Goal: Task Accomplishment & Management: Manage account settings

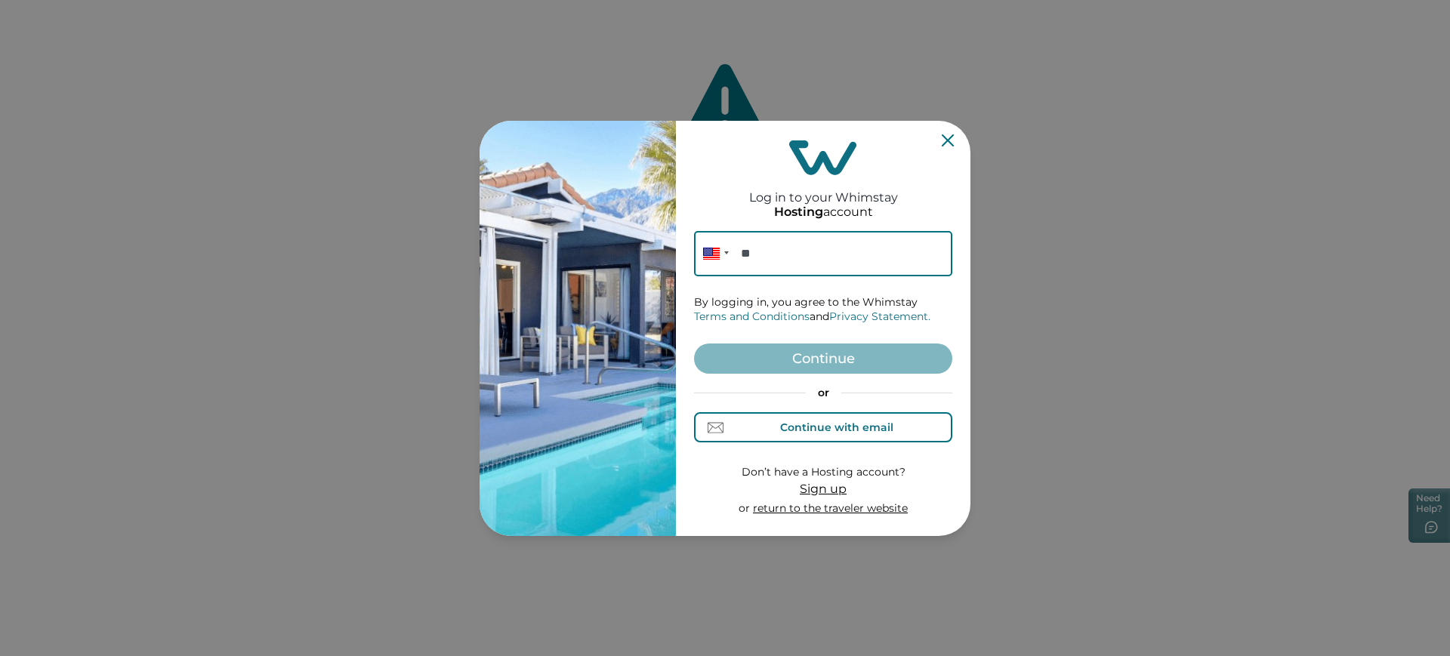
click at [917, 427] on button "Continue with email" at bounding box center [823, 427] width 258 height 30
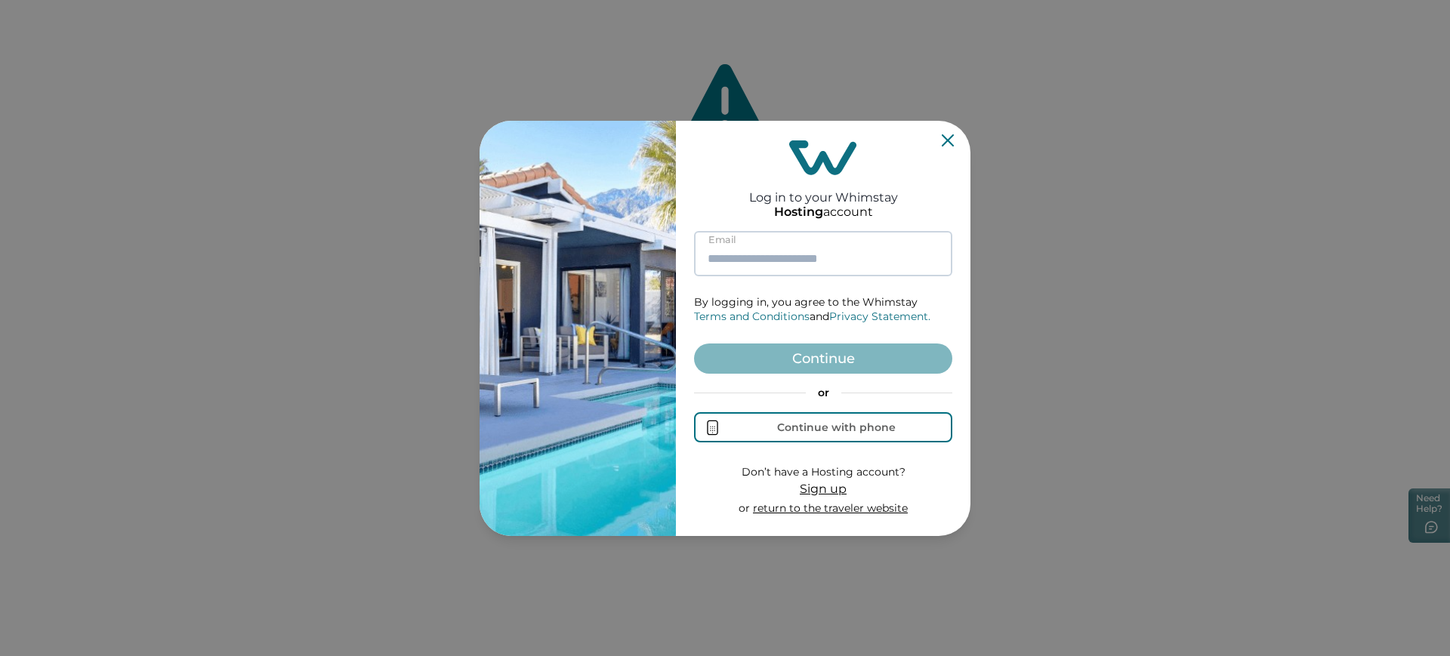
click at [852, 239] on input at bounding box center [823, 253] width 258 height 45
type input "*"
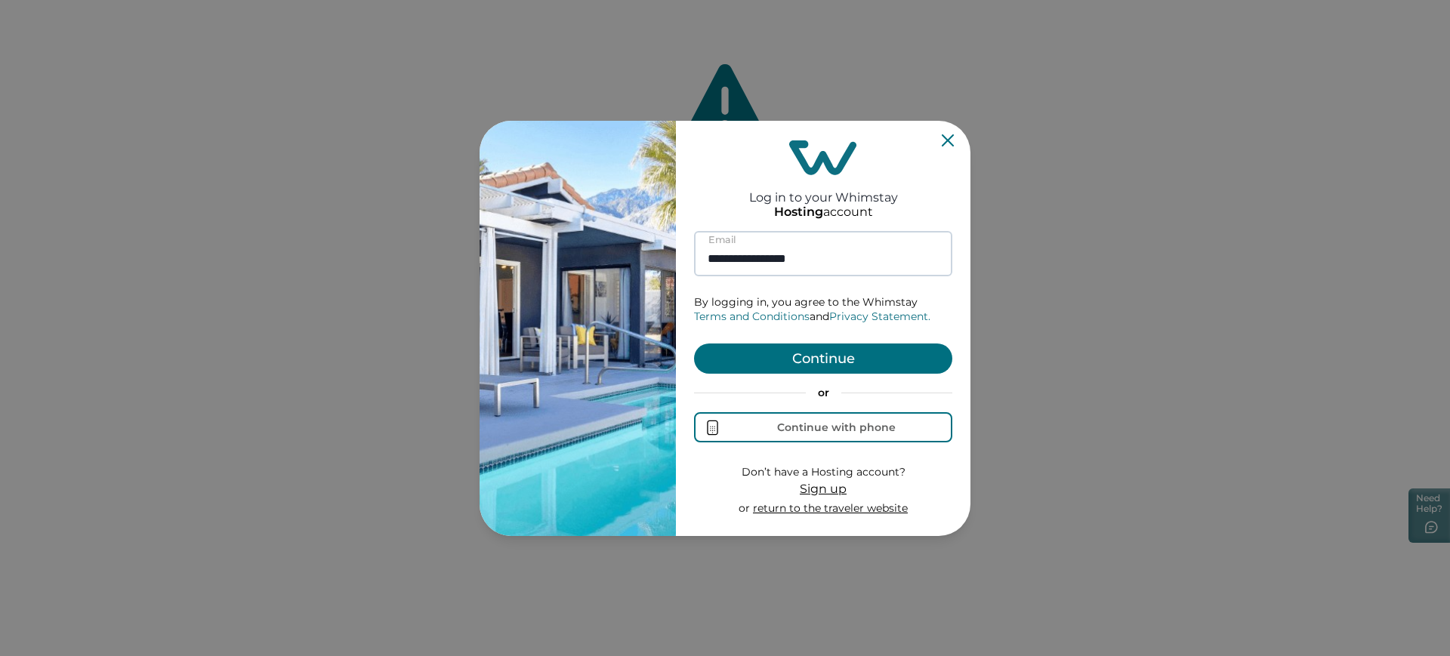
type input "**********"
click at [694, 344] on button "Continue" at bounding box center [823, 359] width 258 height 30
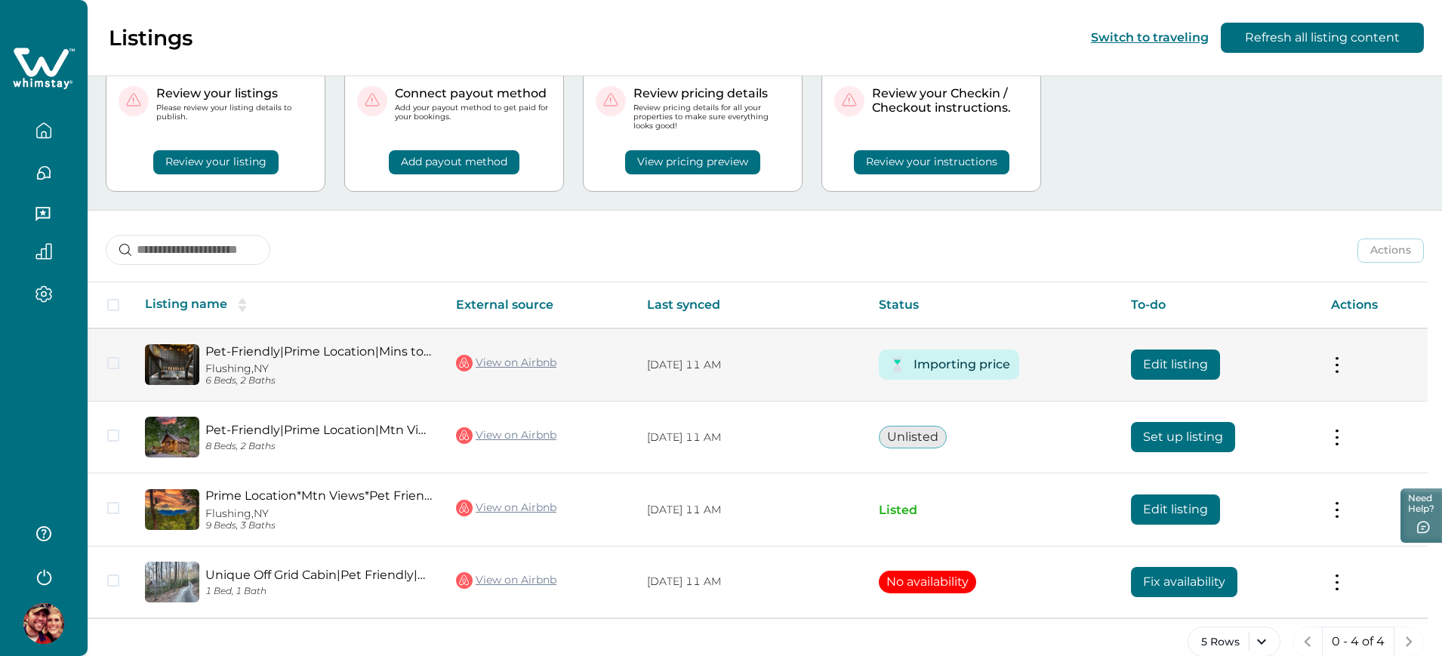
scroll to position [74, 0]
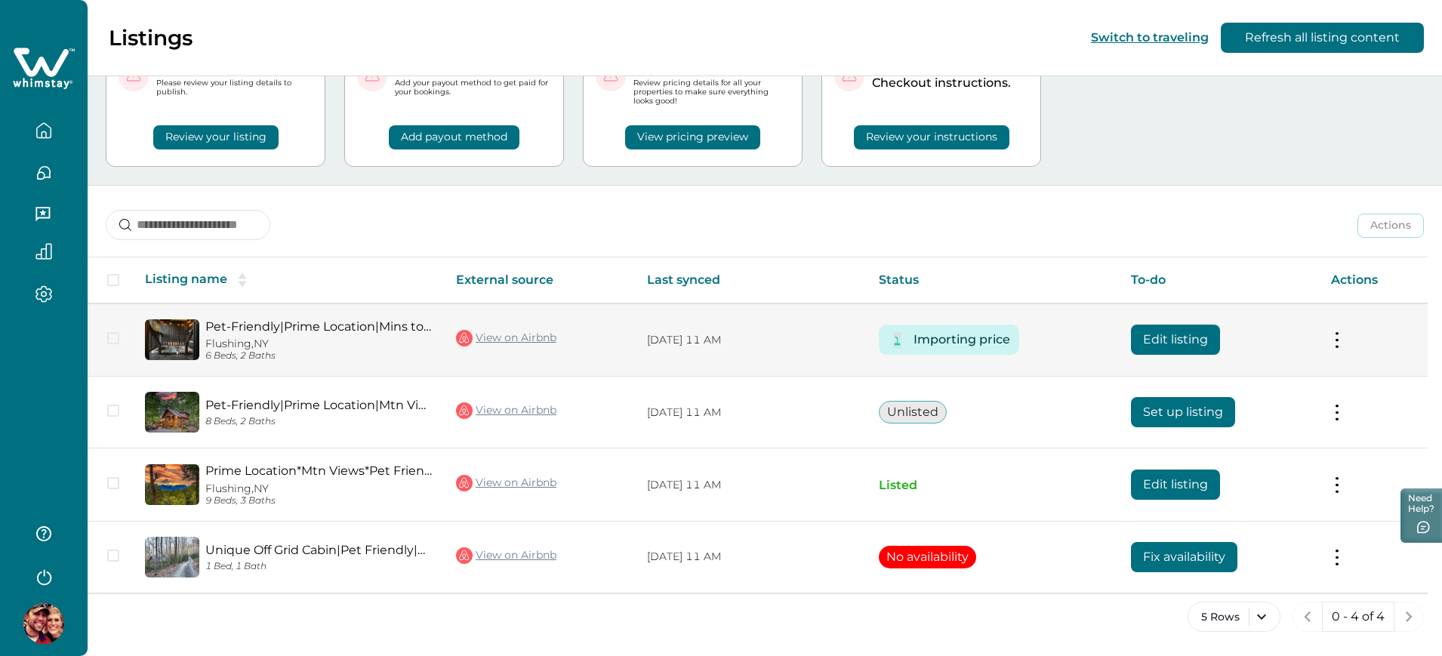
click at [1161, 337] on button "Edit listing" at bounding box center [1175, 340] width 89 height 30
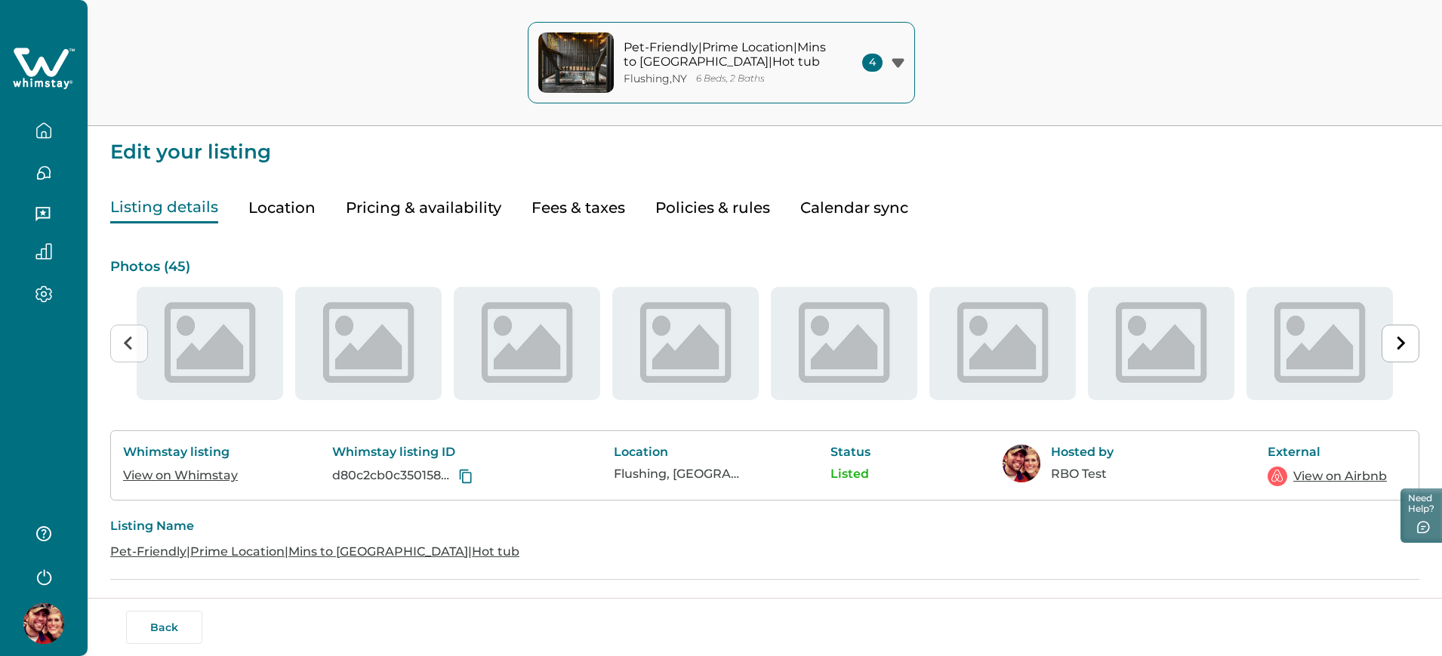
type input "**"
click at [464, 214] on button "Pricing & availability" at bounding box center [424, 208] width 156 height 31
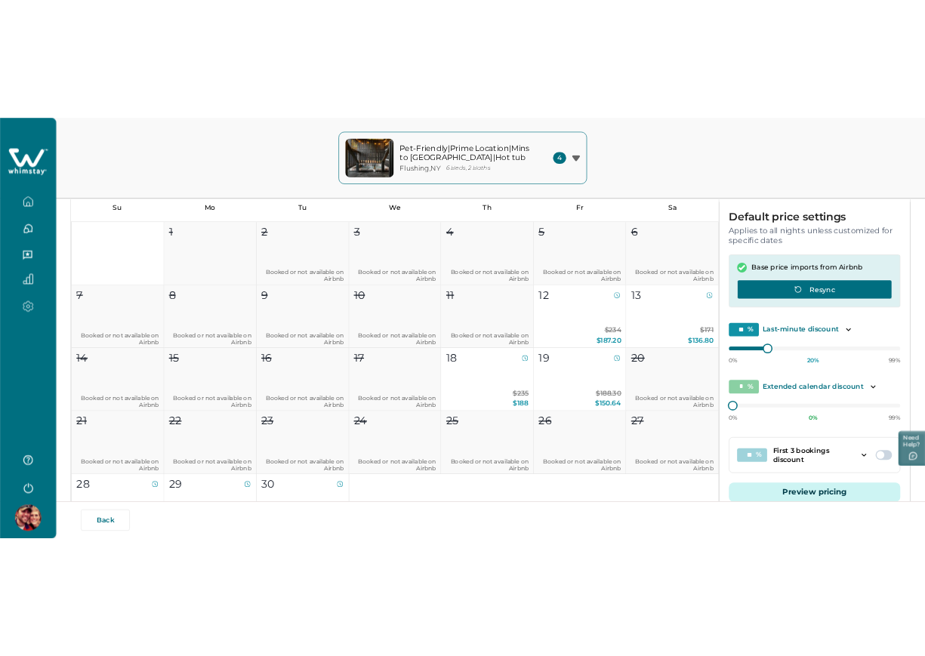
scroll to position [283, 0]
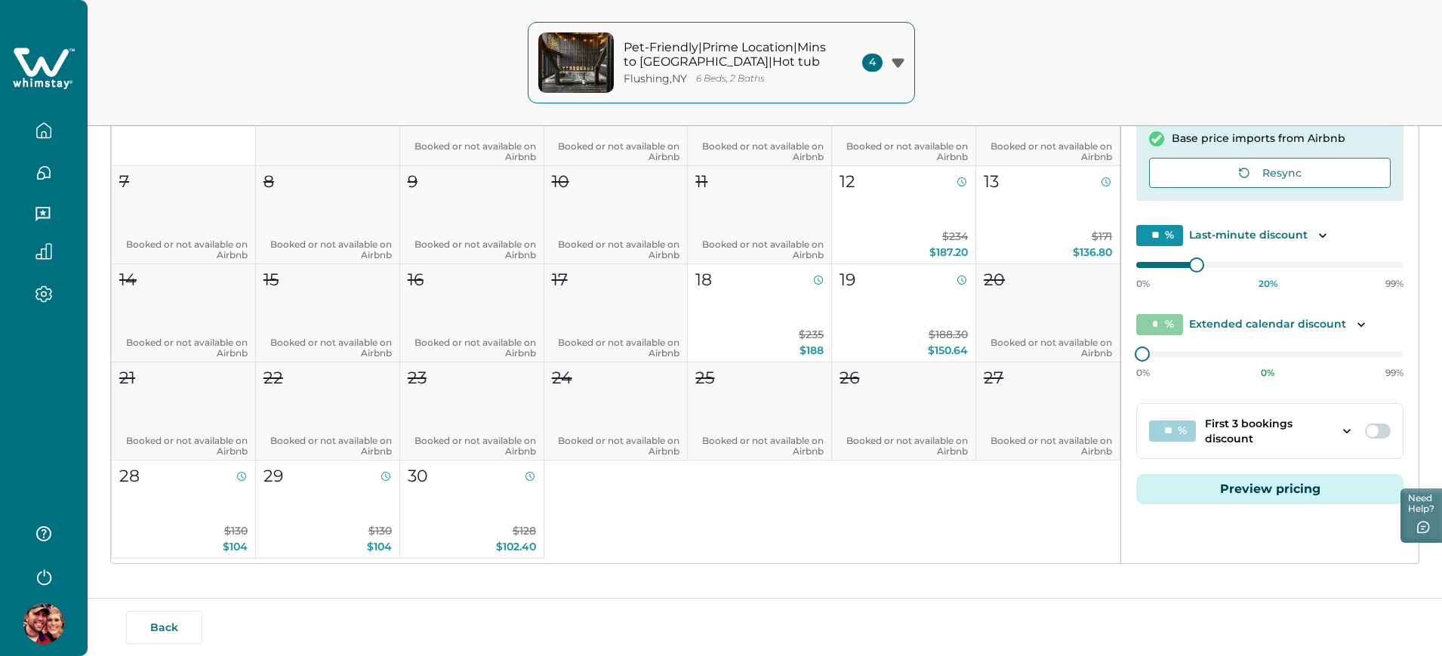
click at [1250, 485] on button "Preview pricing" at bounding box center [1269, 489] width 267 height 30
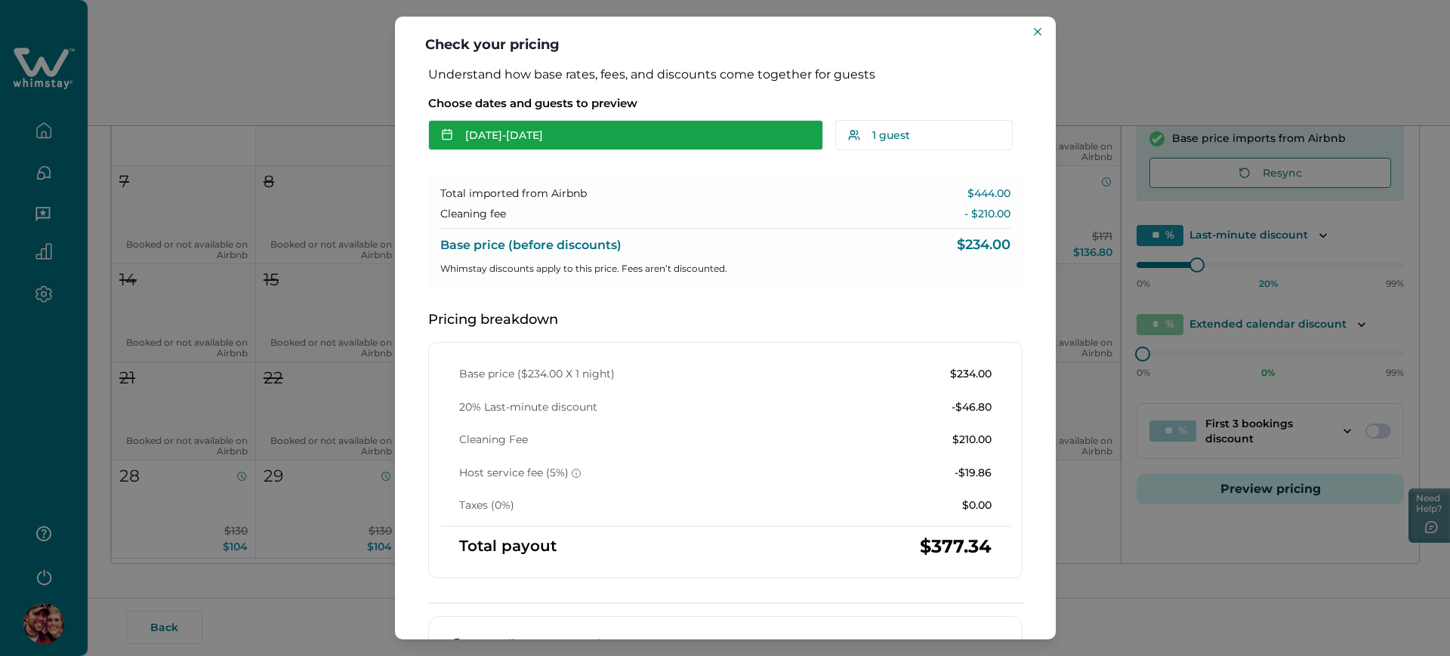
click at [624, 135] on button "Sep 12 - Sep 13" at bounding box center [625, 135] width 395 height 30
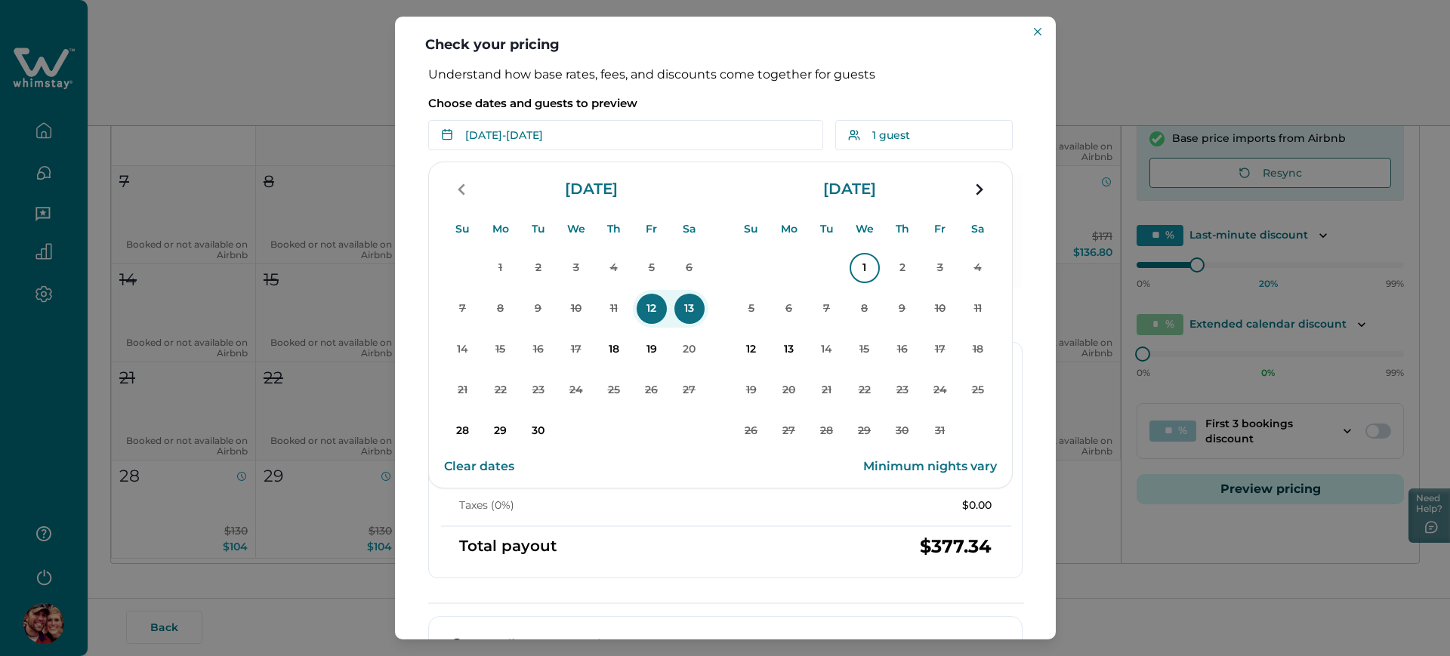
click at [873, 275] on p "1" at bounding box center [864, 268] width 30 height 30
click at [896, 268] on p "2" at bounding box center [902, 268] width 30 height 30
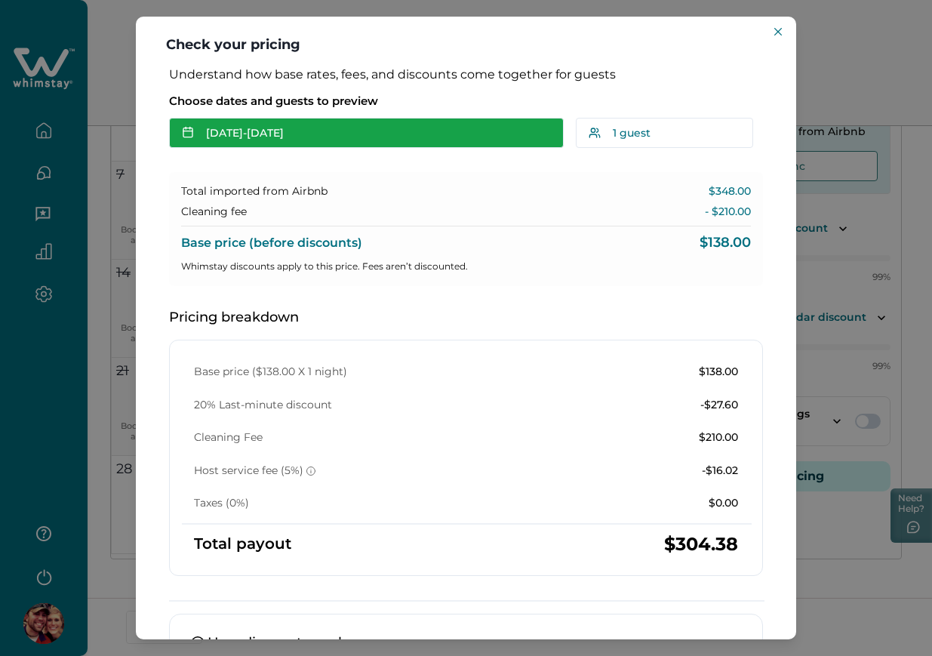
click at [421, 137] on button "Oct 01 - Oct 02" at bounding box center [366, 133] width 395 height 30
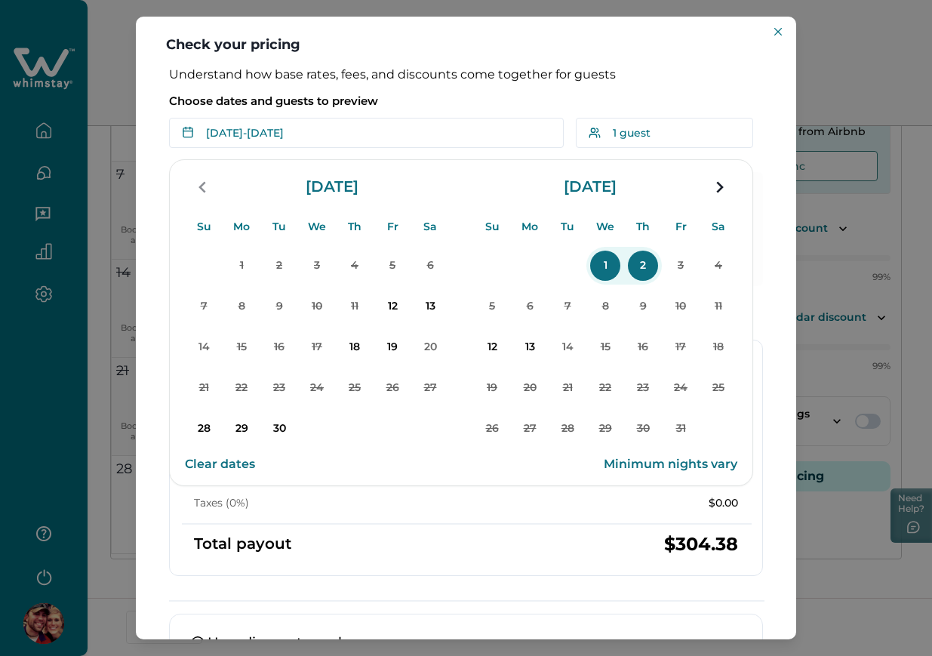
click at [617, 279] on button "1" at bounding box center [606, 266] width 38 height 38
click at [242, 459] on button "Clear dates" at bounding box center [220, 464] width 70 height 30
click at [243, 458] on button "Clear dates" at bounding box center [220, 464] width 70 height 30
click at [610, 267] on p "1" at bounding box center [605, 266] width 30 height 30
click at [239, 464] on button "Clear dates" at bounding box center [220, 464] width 70 height 30
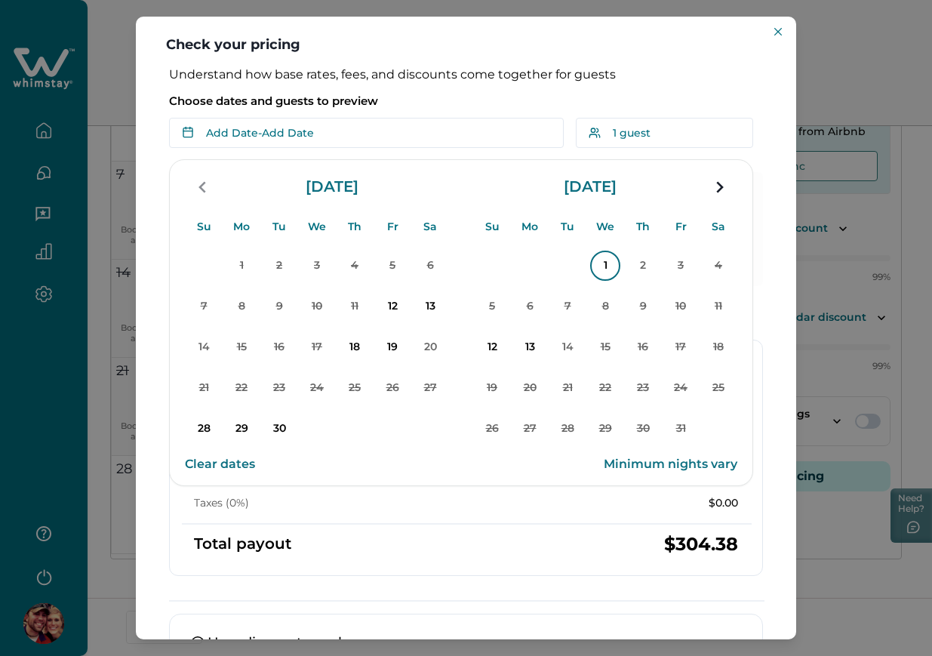
click at [603, 257] on p "1" at bounding box center [605, 266] width 30 height 30
click at [652, 271] on p "2" at bounding box center [643, 266] width 30 height 30
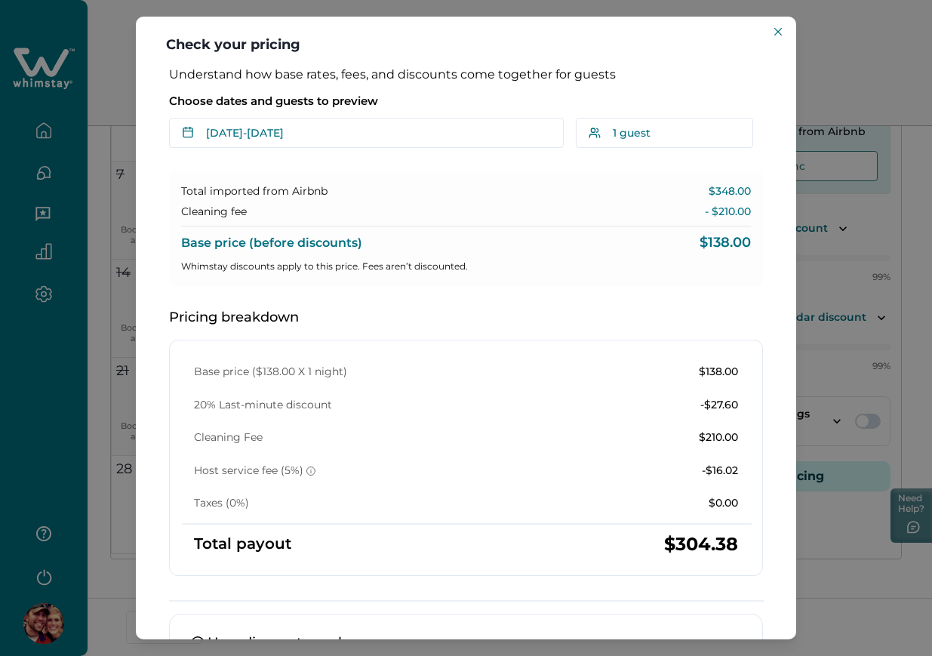
click at [781, 45] on header "Check your pricing" at bounding box center [466, 42] width 661 height 51
click at [781, 36] on button "Close" at bounding box center [778, 32] width 18 height 18
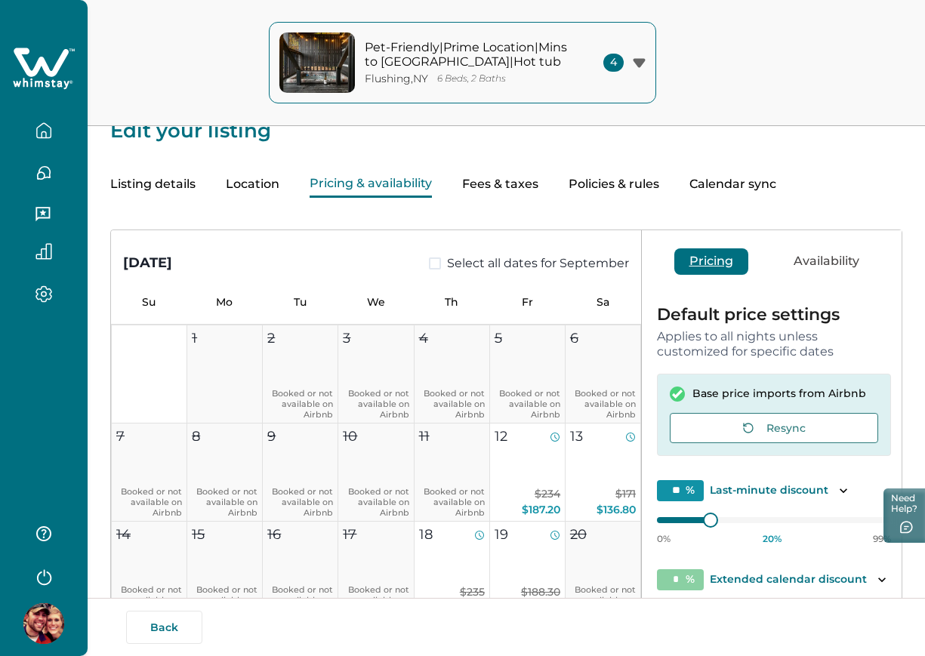
scroll to position [0, 0]
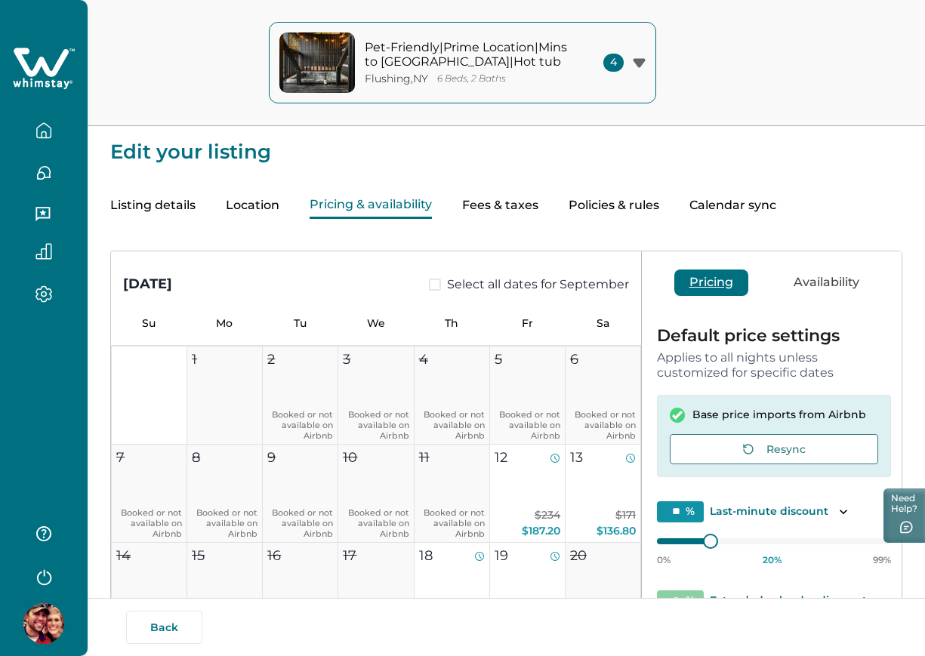
click at [47, 131] on icon "button" at bounding box center [43, 130] width 17 height 17
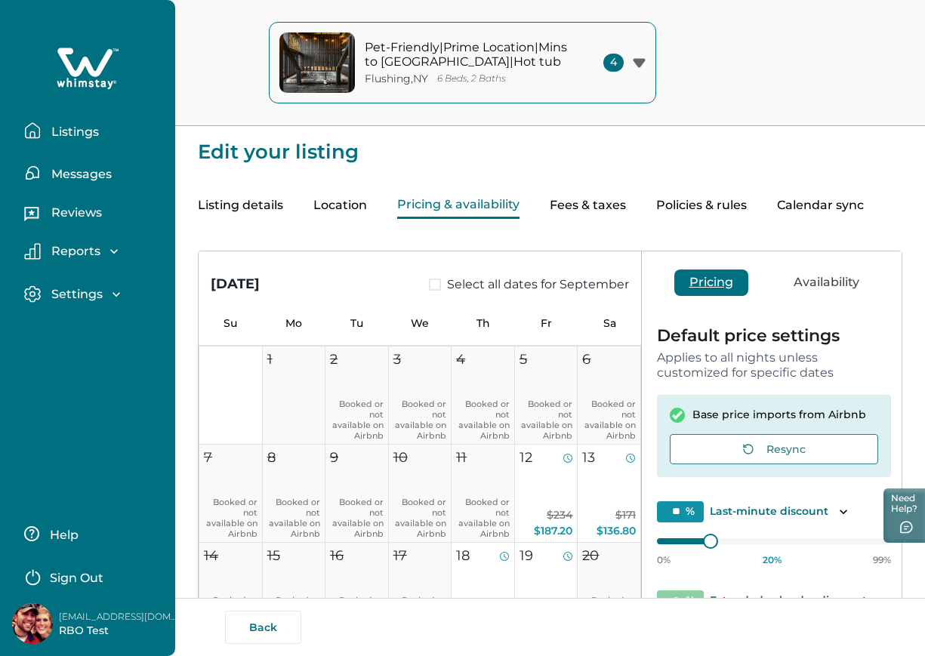
click at [47, 131] on p "Listings" at bounding box center [73, 132] width 52 height 15
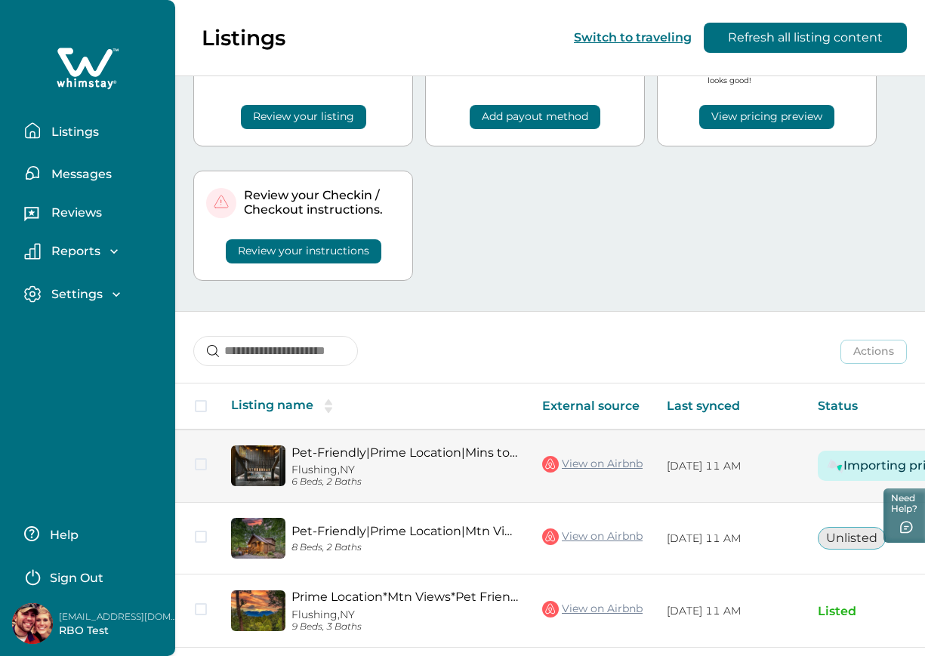
scroll to position [0, 230]
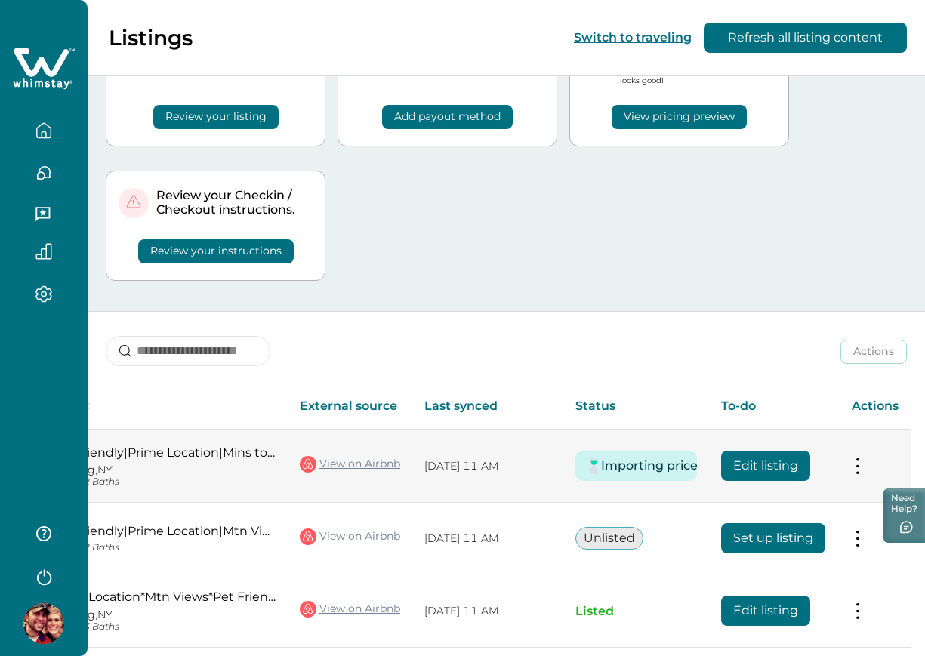
click at [793, 458] on button "Edit listing" at bounding box center [765, 466] width 89 height 30
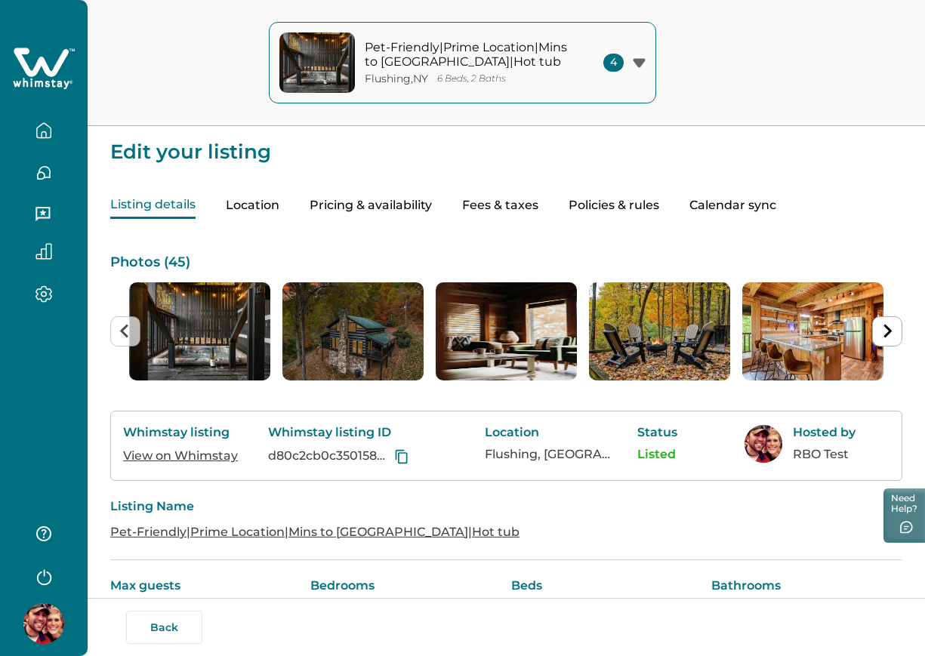
click at [834, 177] on div "Listing details Location Pricing & availability Fees & taxes Policies & rules C…" at bounding box center [506, 190] width 792 height 57
click at [59, 118] on button "button" at bounding box center [43, 131] width 63 height 30
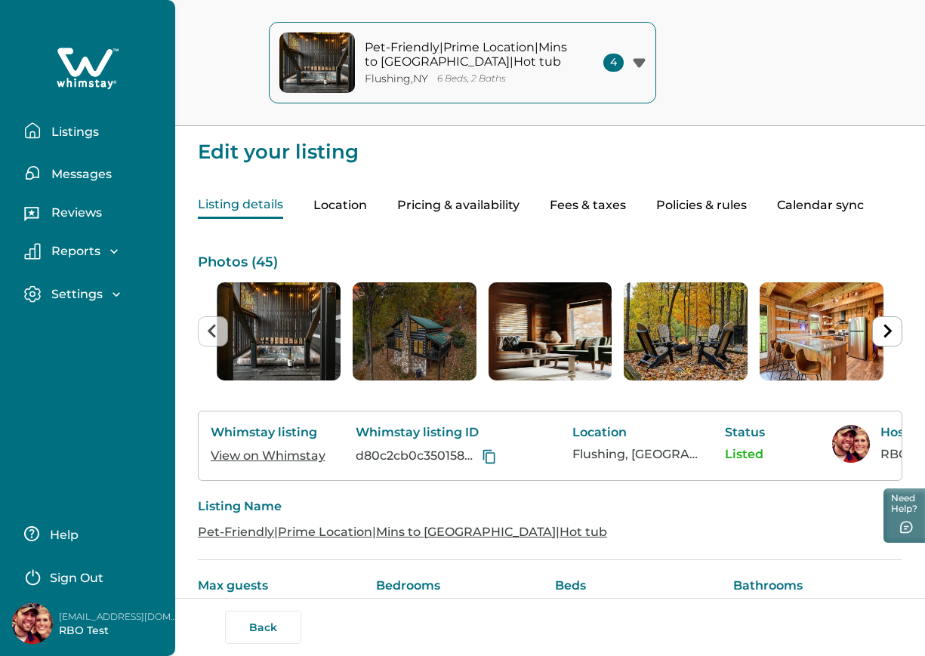
click at [59, 118] on button "Listings" at bounding box center [93, 131] width 139 height 30
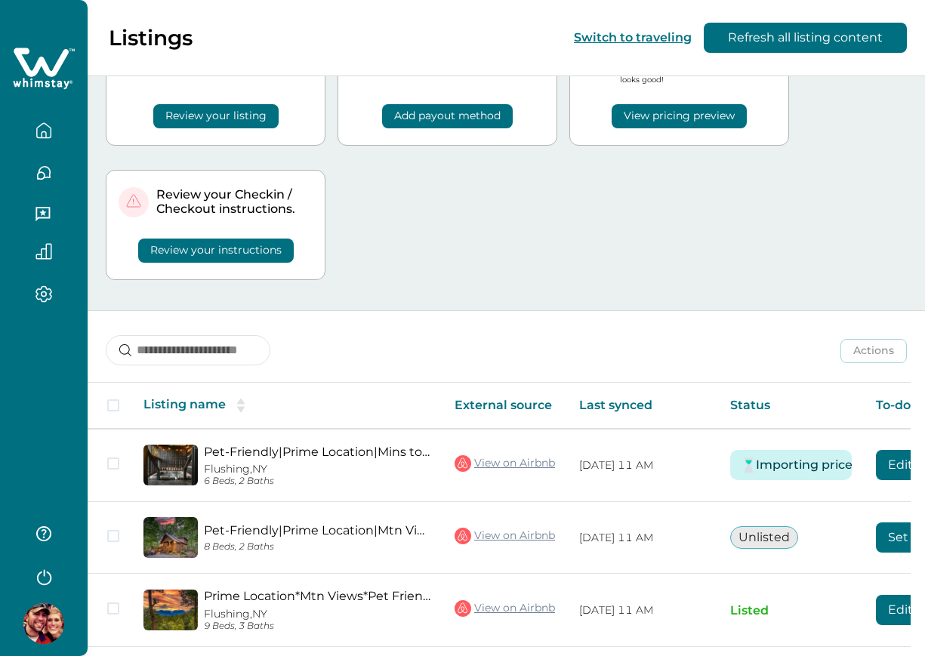
scroll to position [97, 0]
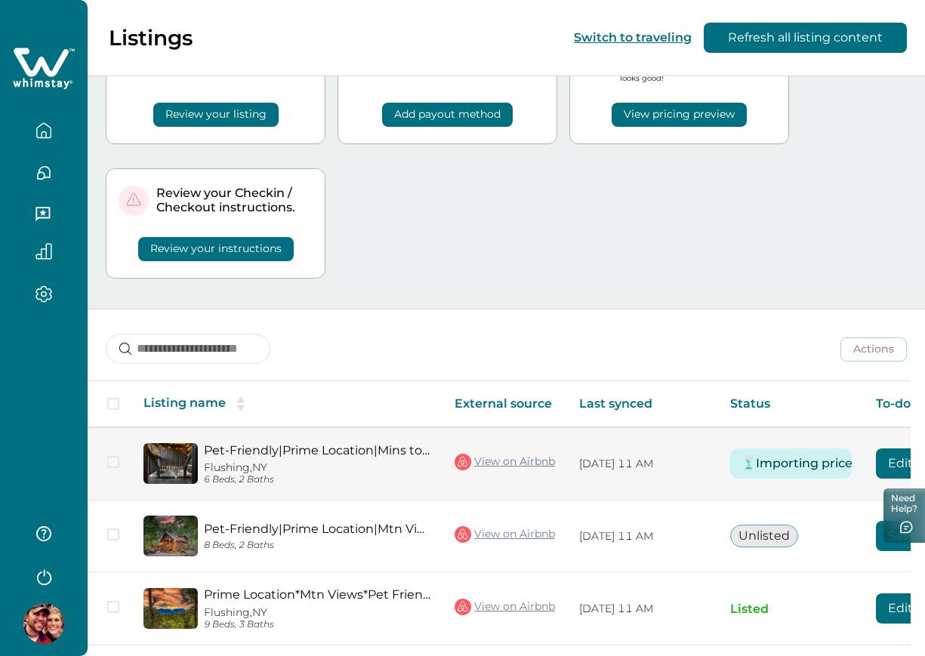
click at [887, 452] on button "Edit listing" at bounding box center [920, 463] width 89 height 30
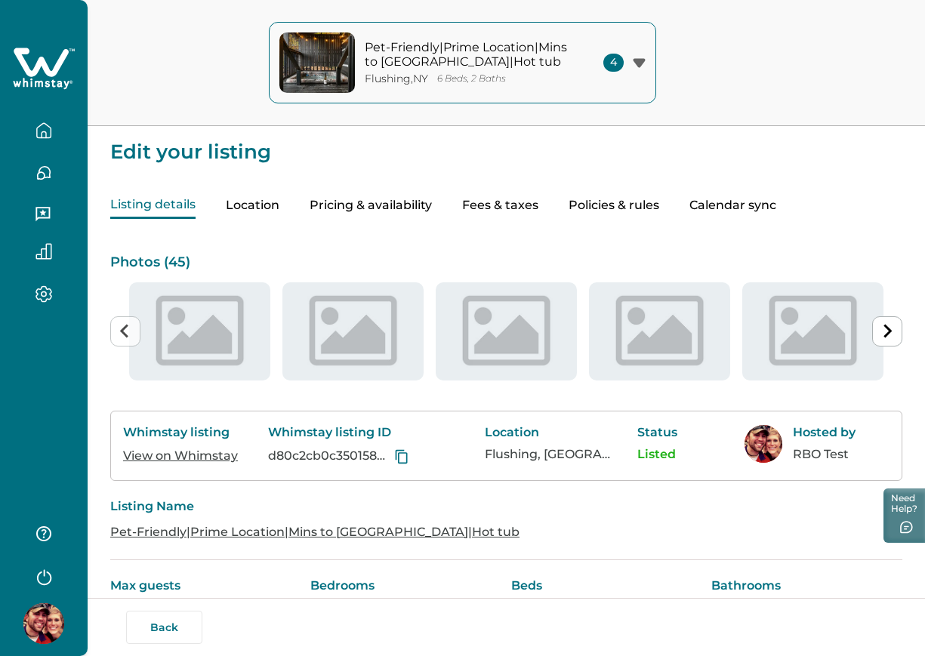
type input "**"
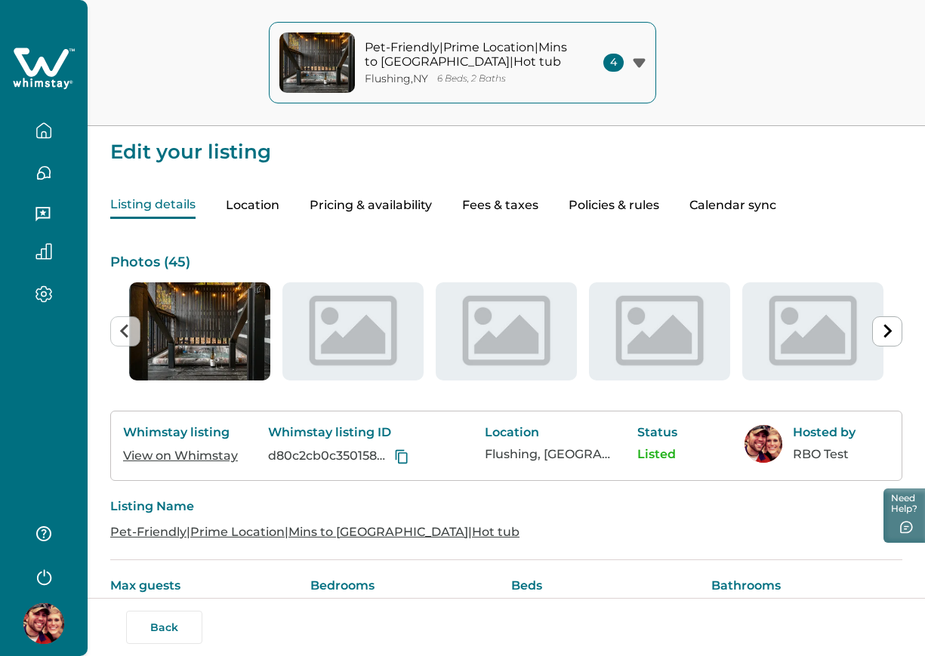
click at [421, 202] on button "Pricing & availability" at bounding box center [371, 206] width 122 height 26
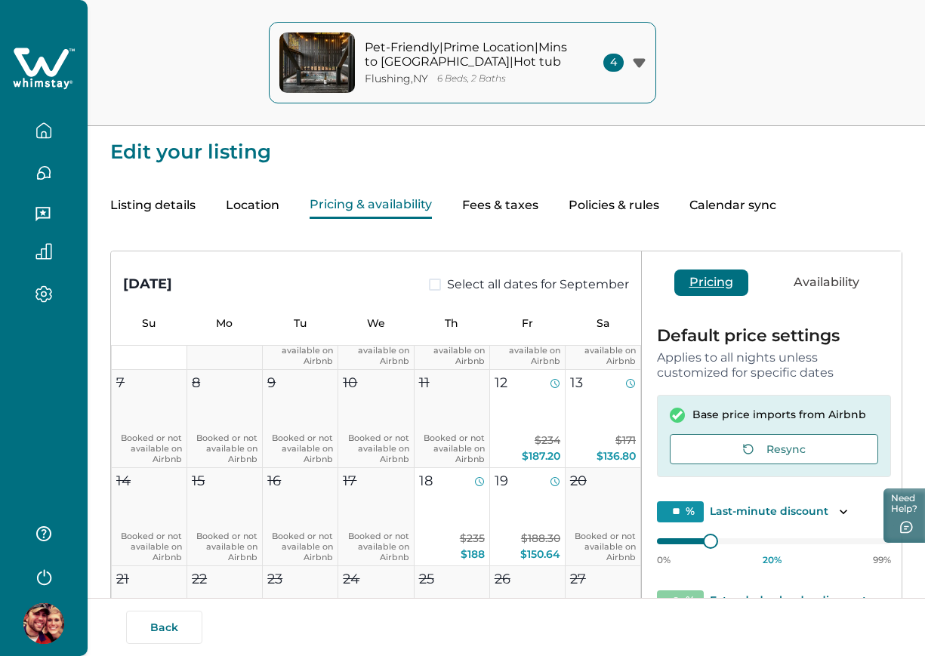
scroll to position [88, 0]
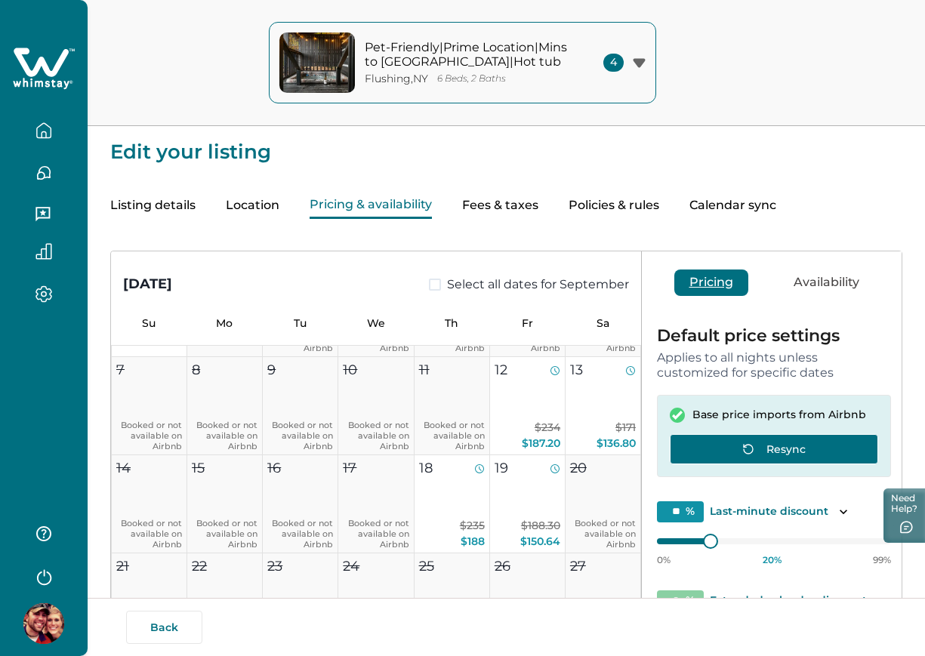
click at [730, 460] on button "Resync" at bounding box center [774, 449] width 208 height 30
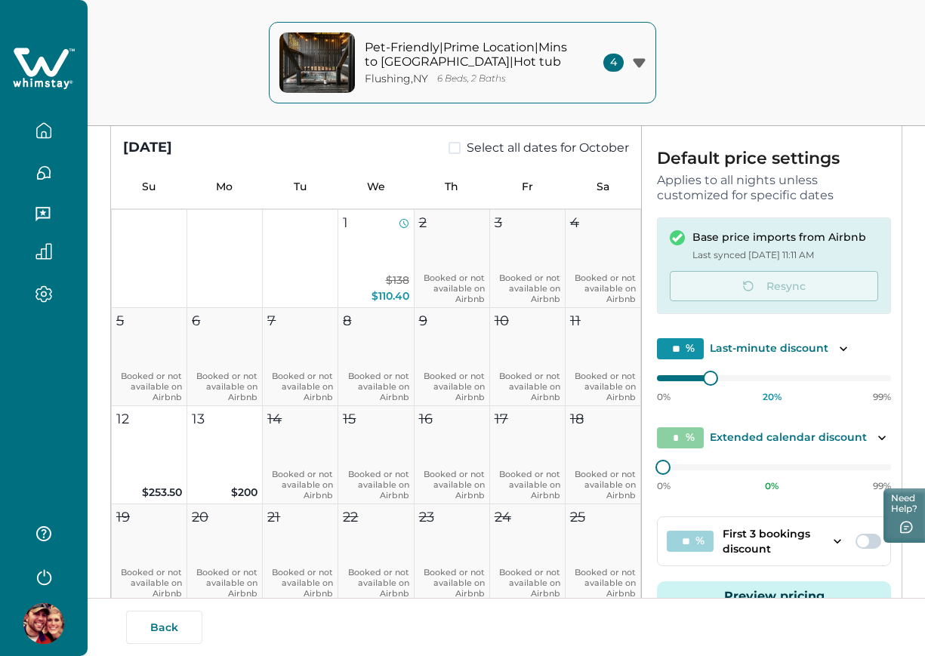
scroll to position [289, 0]
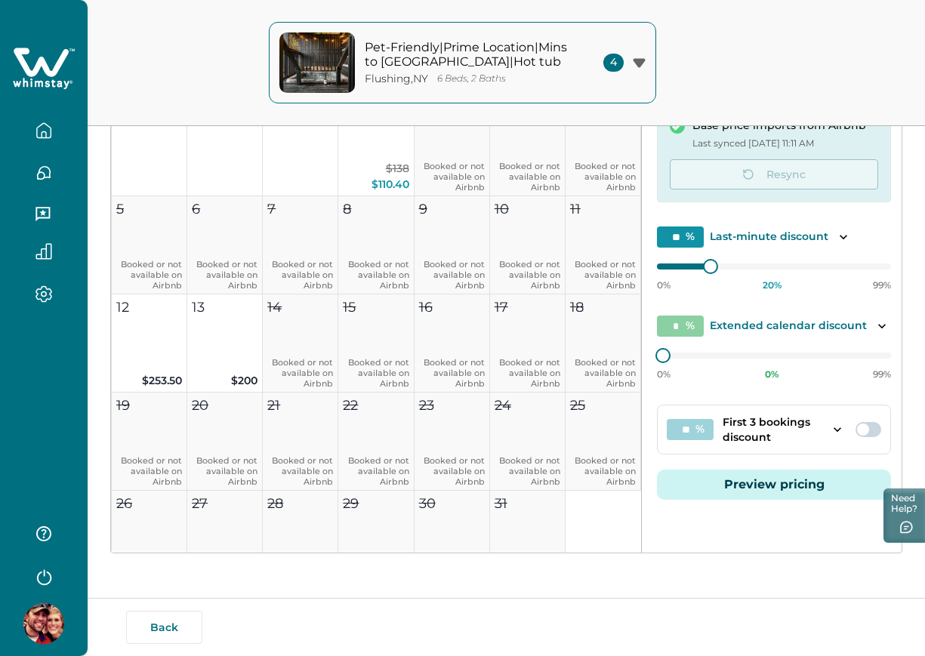
click at [759, 486] on button "Preview pricing" at bounding box center [774, 485] width 234 height 30
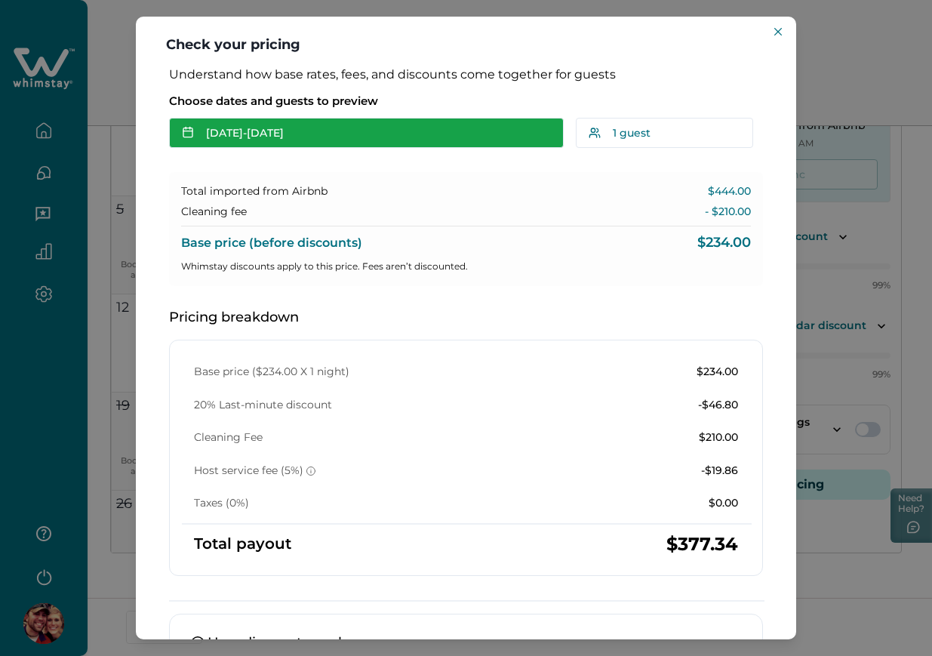
click at [464, 146] on button "Sep 12 - Sep 13" at bounding box center [366, 133] width 395 height 30
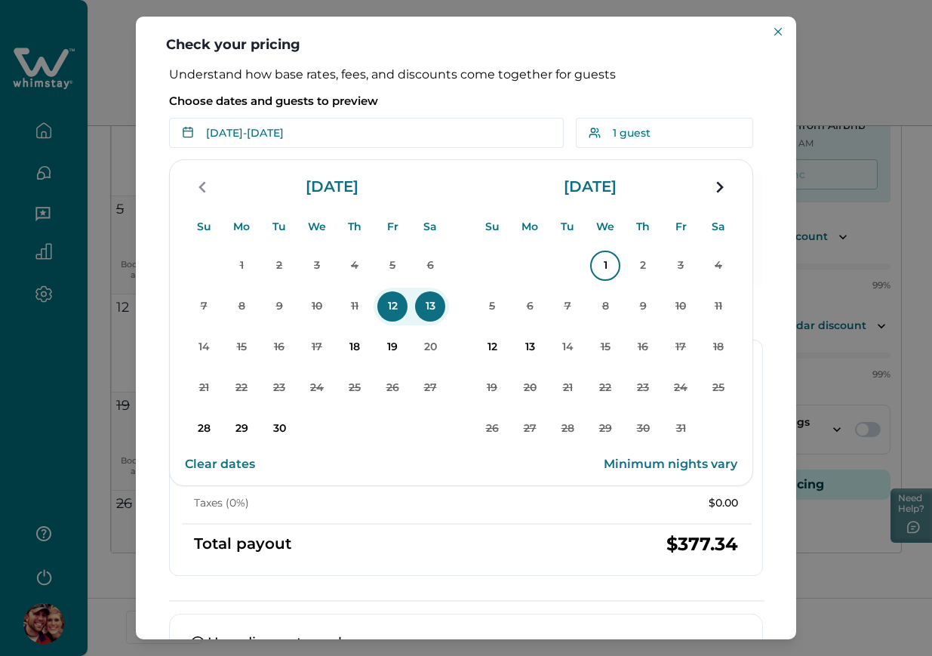
click at [603, 264] on p "1" at bounding box center [605, 266] width 30 height 30
click at [634, 270] on p "2" at bounding box center [643, 266] width 30 height 30
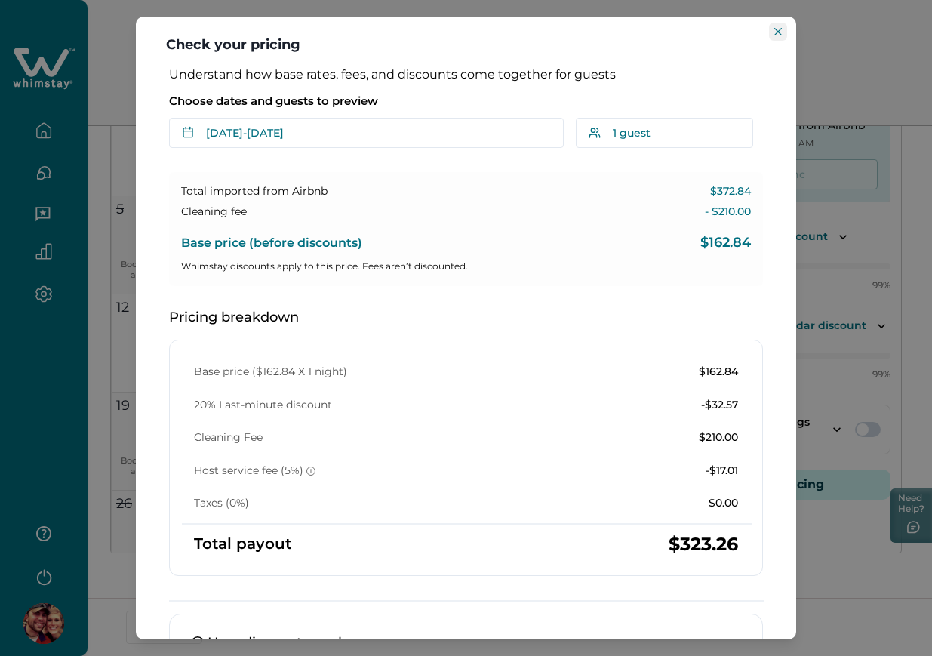
click at [781, 35] on button "Close" at bounding box center [778, 32] width 18 height 18
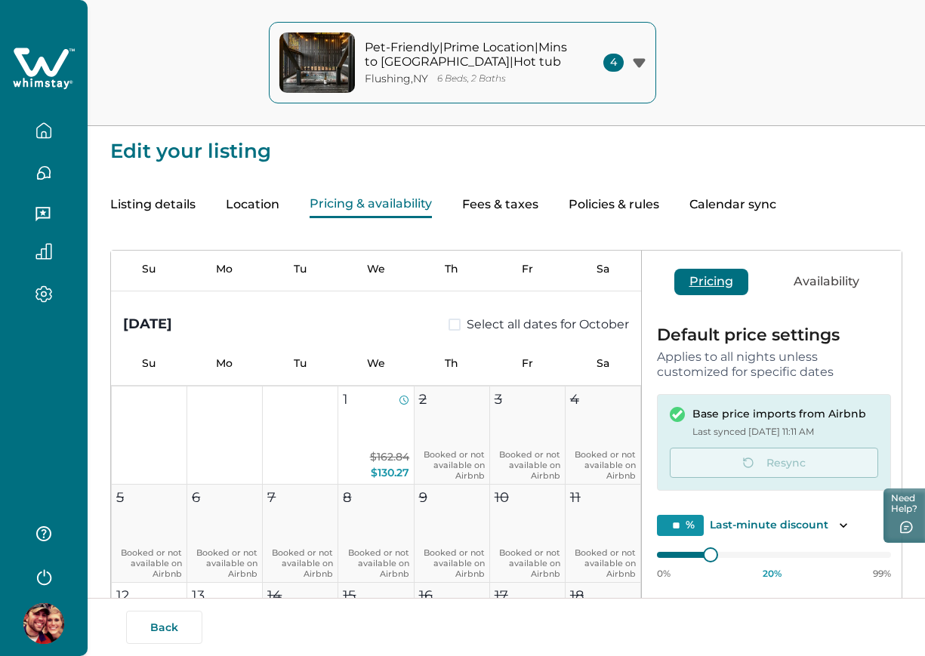
scroll to position [0, 0]
click at [177, 205] on button "Listing details" at bounding box center [152, 206] width 85 height 26
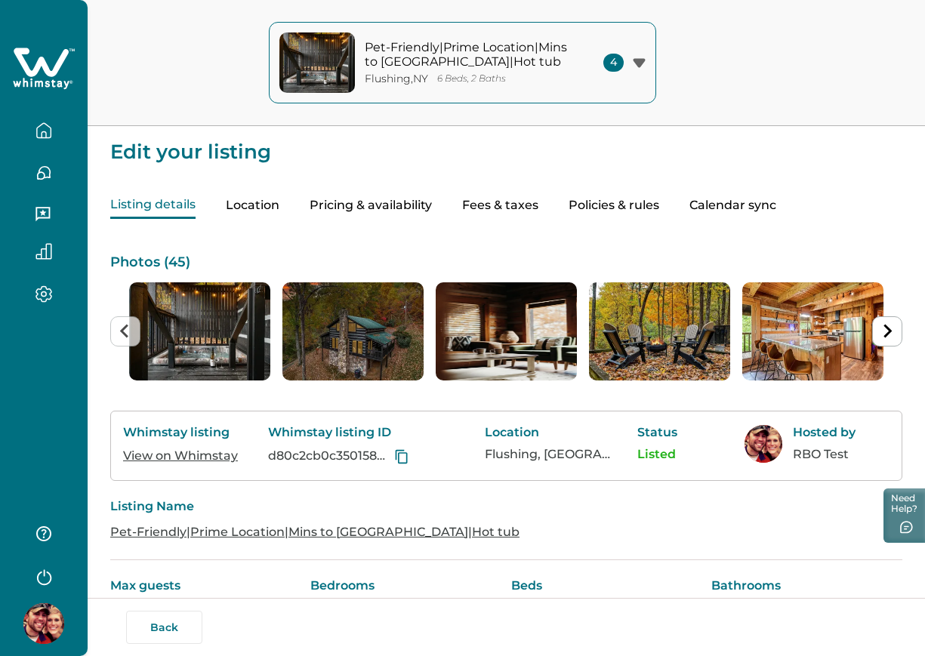
click at [51, 132] on icon "button" at bounding box center [44, 130] width 14 height 14
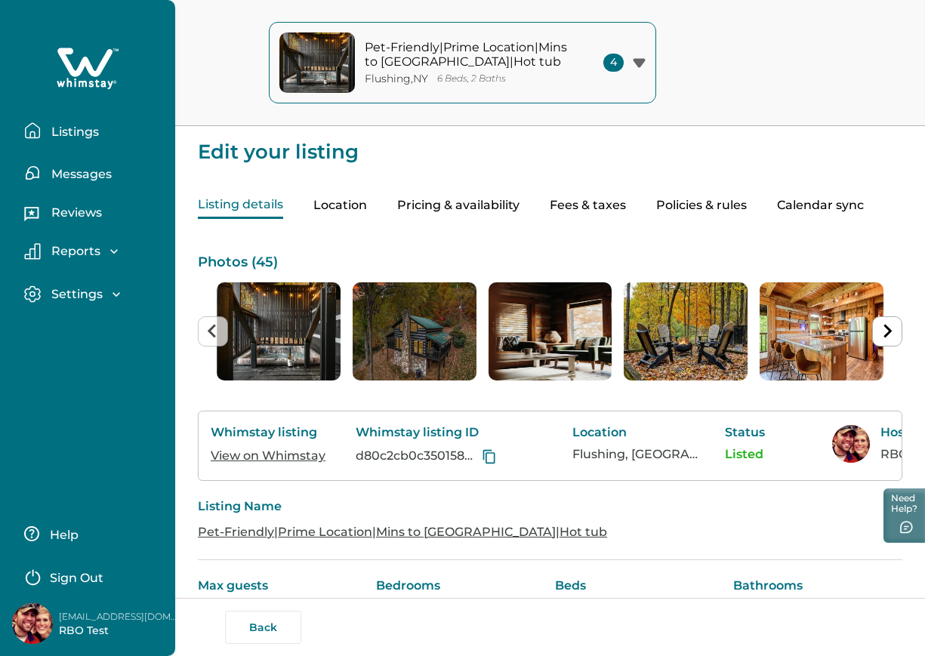
click at [51, 132] on p "Listings" at bounding box center [73, 132] width 52 height 15
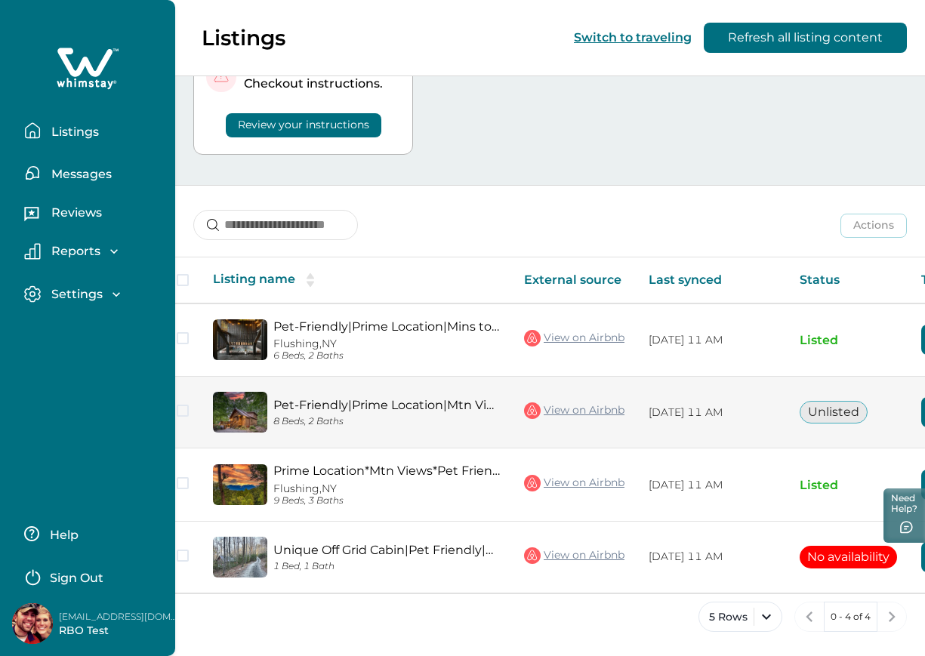
scroll to position [0, 207]
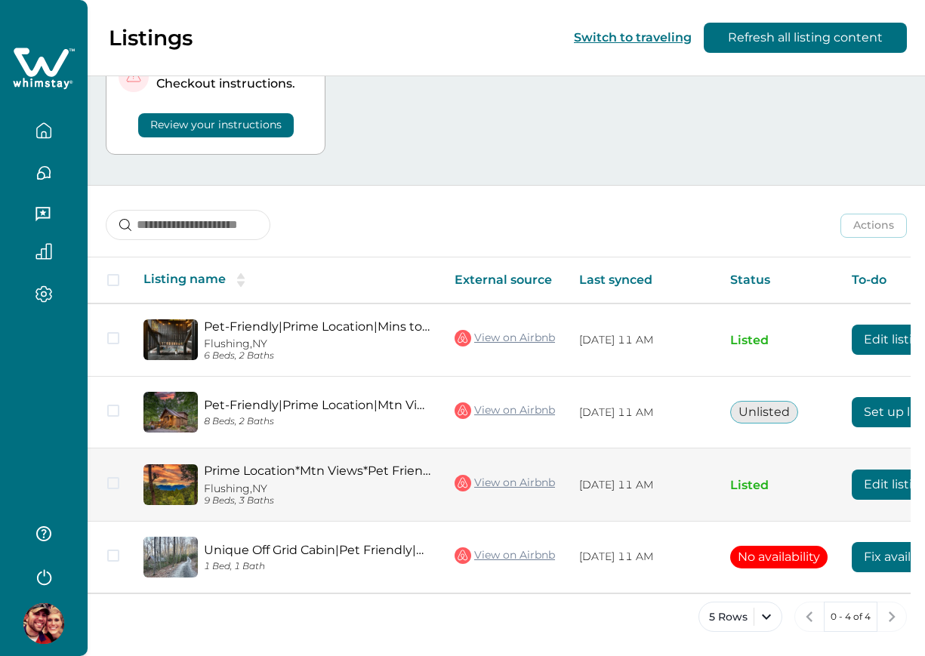
scroll to position [0, 126]
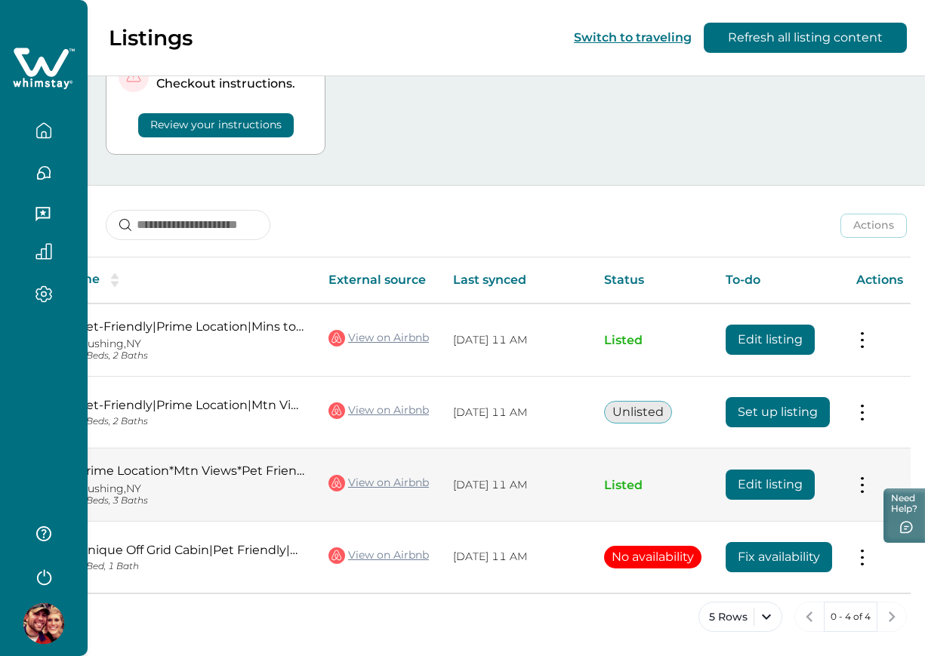
click at [781, 470] on button "Edit listing" at bounding box center [770, 485] width 89 height 30
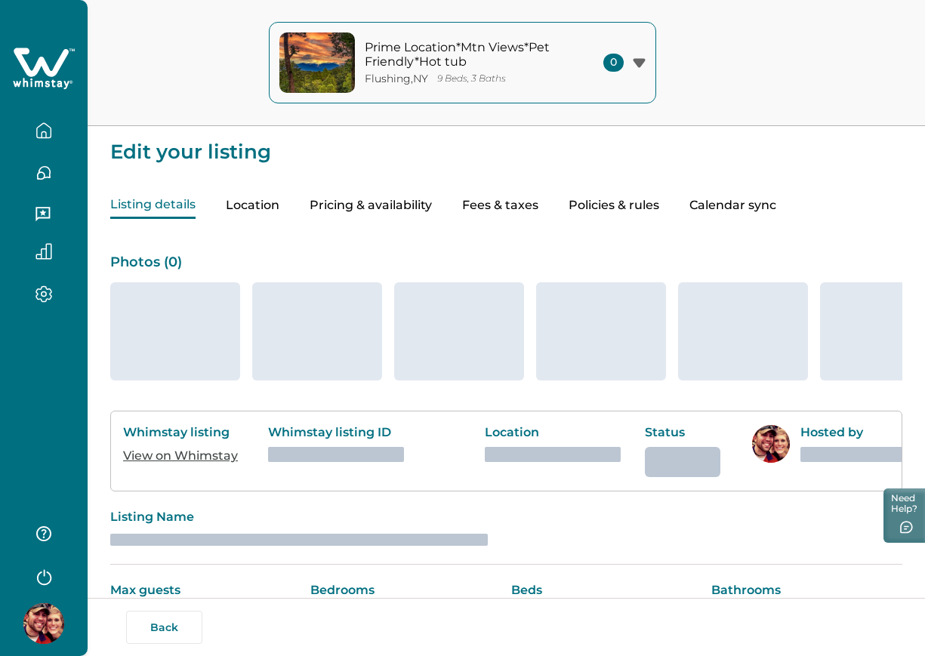
click at [482, 196] on button "Fees & taxes" at bounding box center [500, 206] width 76 height 26
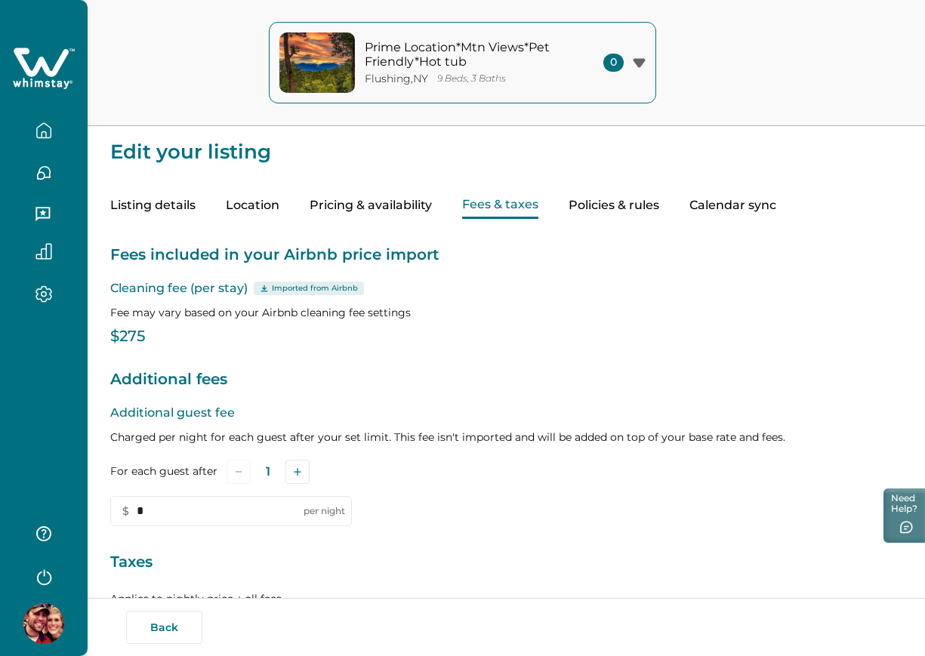
click at [379, 193] on button "Pricing & availability" at bounding box center [371, 206] width 122 height 26
type input "**"
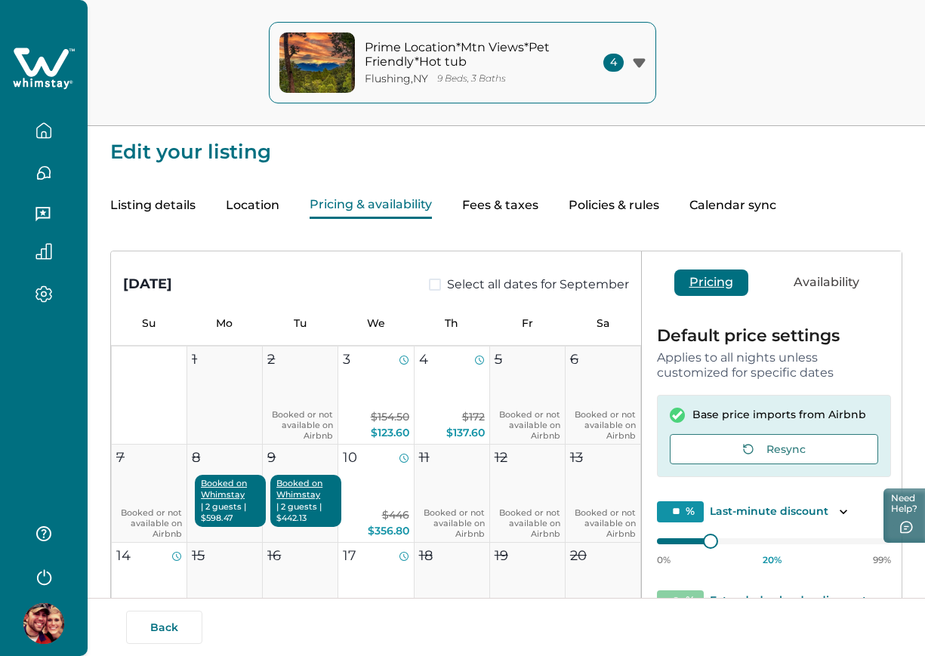
click at [40, 131] on icon "button" at bounding box center [43, 130] width 17 height 17
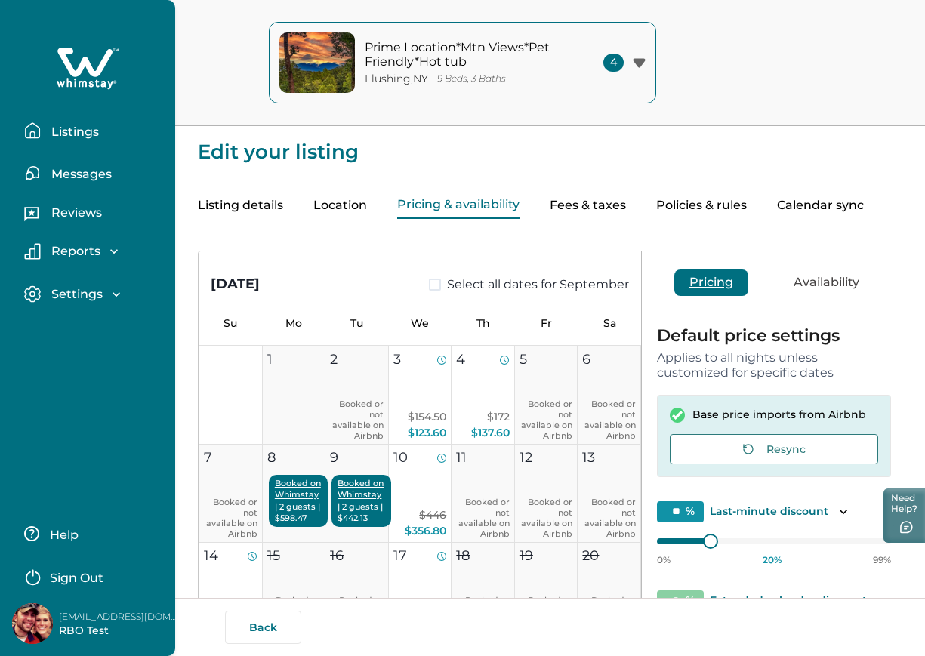
click at [39, 131] on icon "button" at bounding box center [33, 130] width 14 height 14
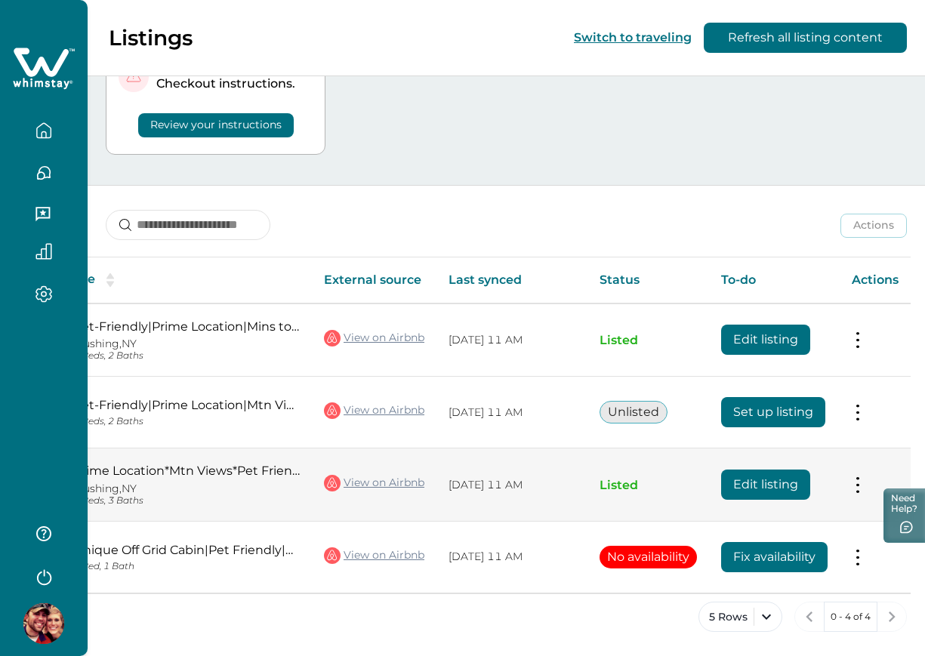
scroll to position [0, 137]
click at [750, 478] on button "Edit listing" at bounding box center [765, 485] width 89 height 30
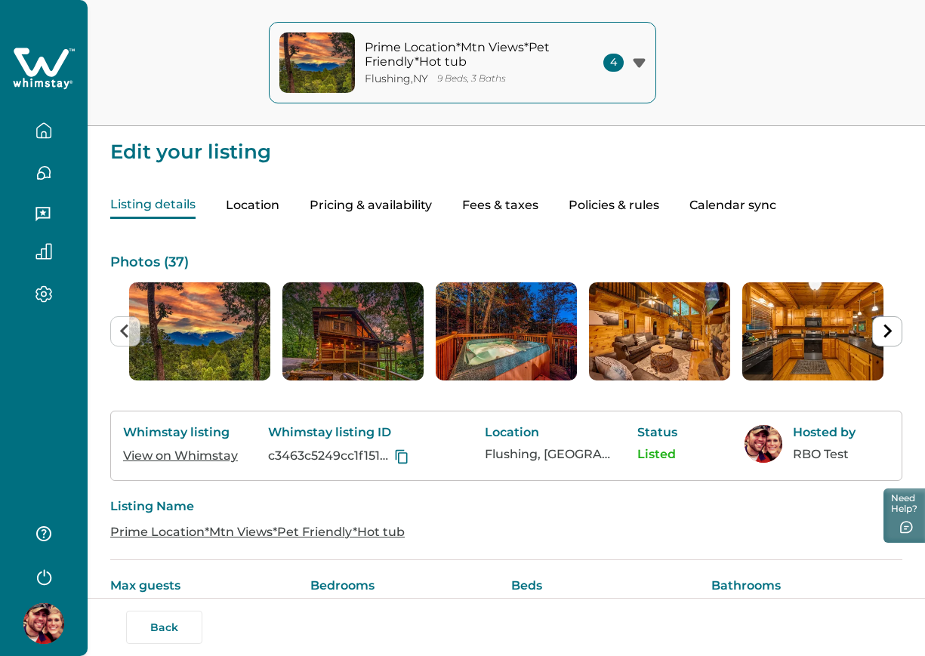
click at [410, 196] on button "Pricing & availability" at bounding box center [371, 206] width 122 height 26
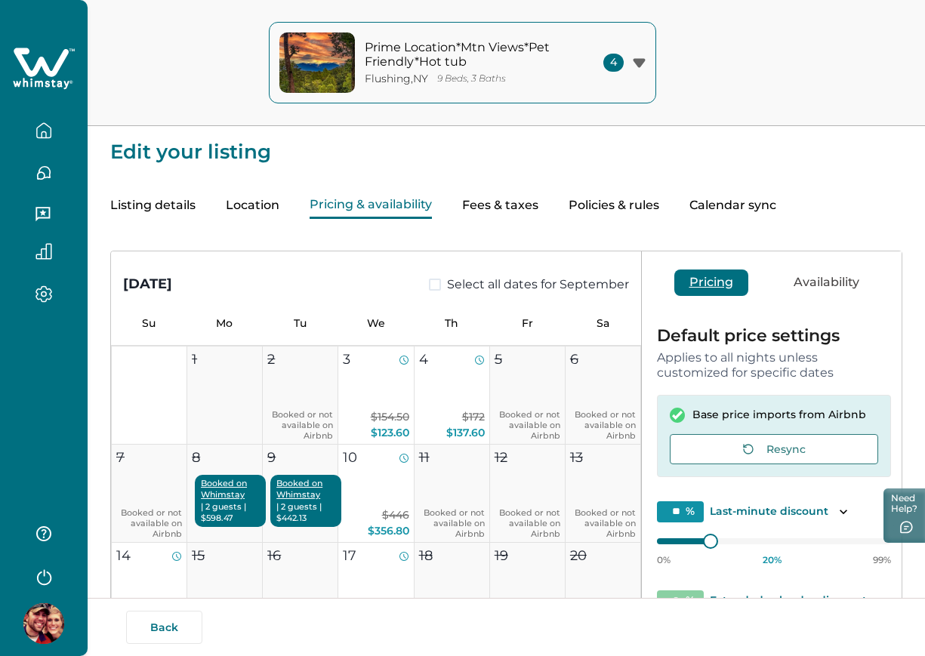
scroll to position [158, 0]
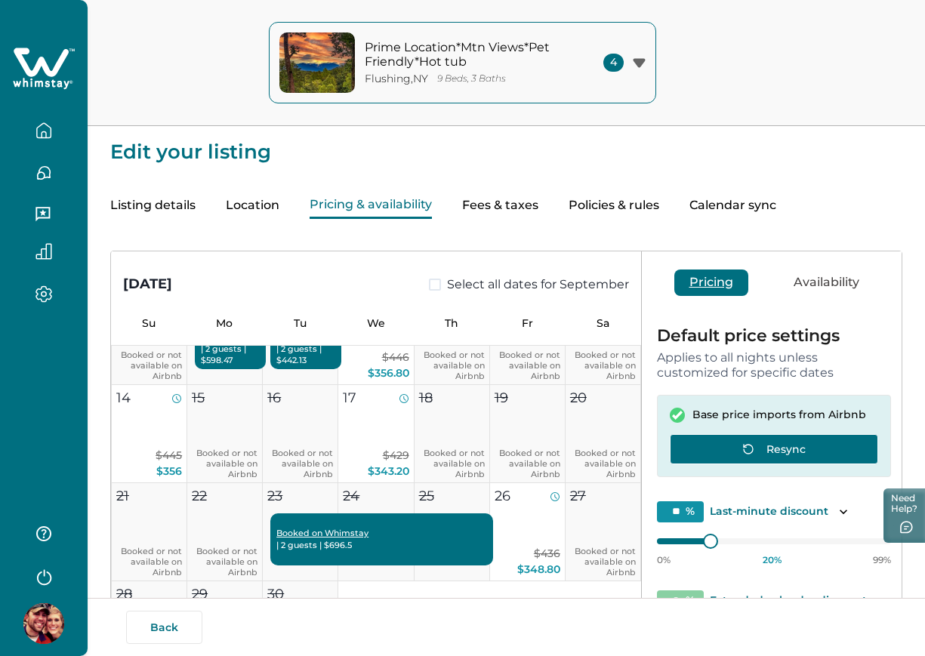
click at [738, 434] on button "Resync" at bounding box center [774, 449] width 208 height 30
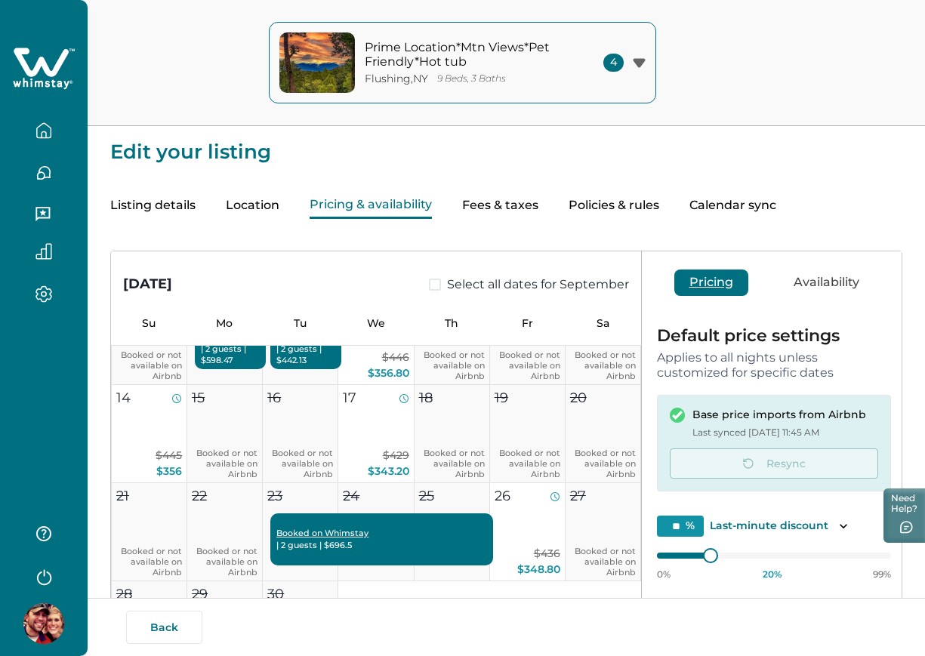
scroll to position [0, 0]
